Goal: Task Accomplishment & Management: Manage account settings

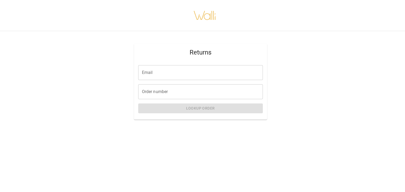
click at [208, 76] on input "Email" at bounding box center [200, 72] width 125 height 15
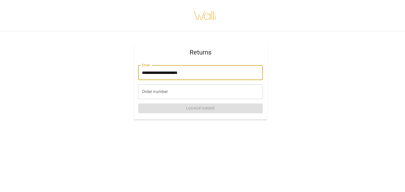
type input "**********"
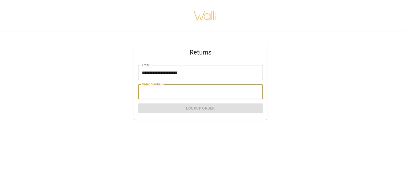
click at [182, 92] on input "Order number" at bounding box center [200, 91] width 125 height 15
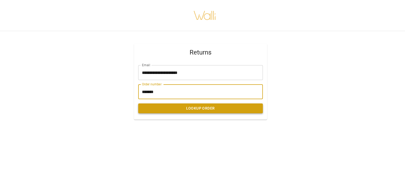
type input "*******"
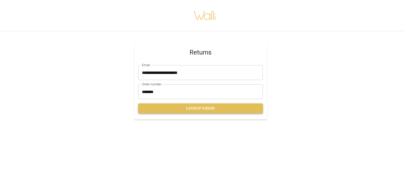
click at [204, 107] on button "Lookup Order" at bounding box center [200, 109] width 125 height 10
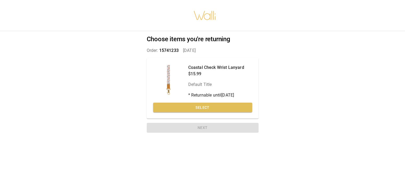
click at [204, 107] on button "Select" at bounding box center [202, 108] width 99 height 10
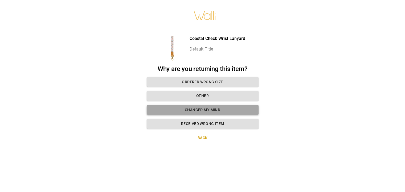
click at [203, 108] on button "Changed my mind" at bounding box center [203, 110] width 112 height 10
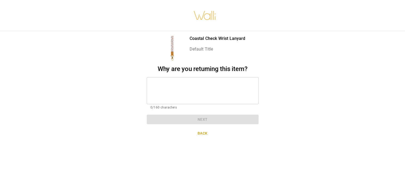
click at [198, 81] on textarea at bounding box center [202, 90] width 104 height 18
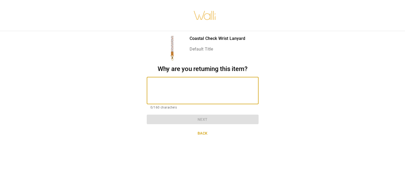
type textarea "*"
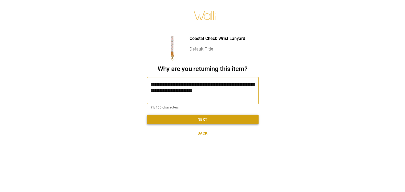
type textarea "**********"
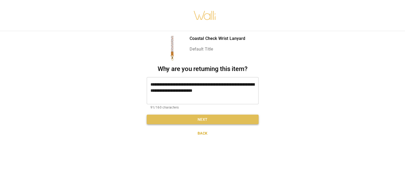
click at [198, 117] on button "Next" at bounding box center [203, 120] width 112 height 10
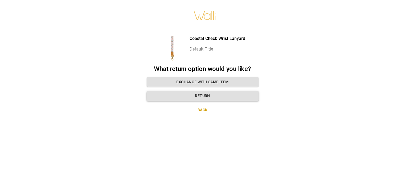
click at [203, 96] on button "Return" at bounding box center [203, 96] width 112 height 10
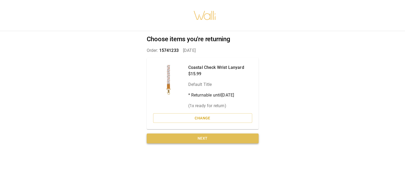
click at [202, 137] on button "Next" at bounding box center [203, 139] width 112 height 10
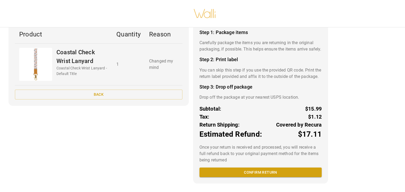
scroll to position [44, 0]
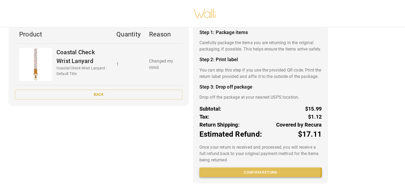
click at [257, 176] on button "Confirm return" at bounding box center [260, 173] width 122 height 10
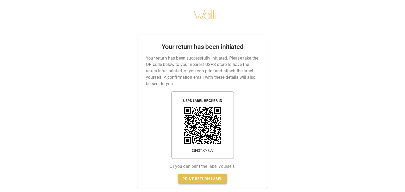
click at [197, 177] on link "Print return label" at bounding box center [202, 179] width 48 height 10
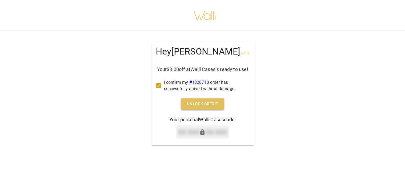
click at [207, 110] on button "Unlock Credit" at bounding box center [202, 104] width 43 height 11
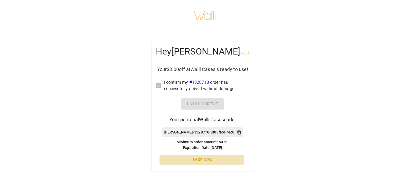
click at [203, 165] on link "Shop Now" at bounding box center [202, 160] width 86 height 10
